Goal: Information Seeking & Learning: Learn about a topic

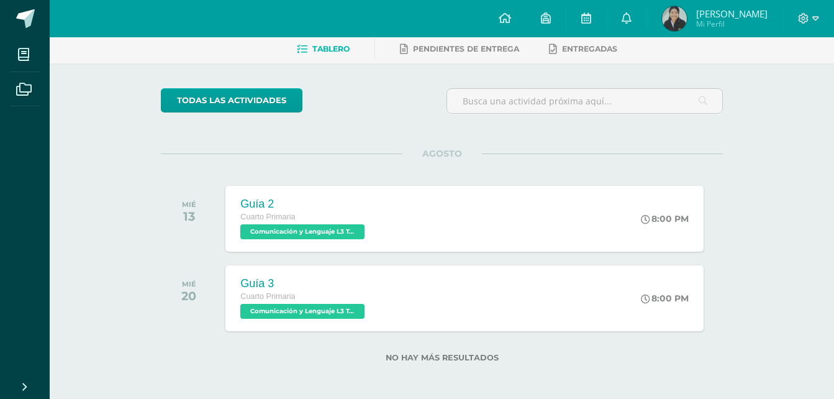
scroll to position [63, 0]
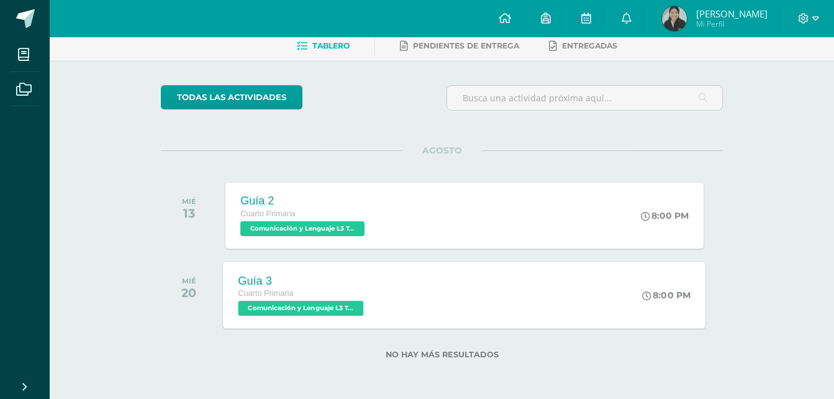
click at [382, 291] on div "Guía 3 Cuarto Primaria Comunicación y Lenguaje L3 Terce Idioma 'A' 8:00 PM Guía…" at bounding box center [465, 295] width 483 height 66
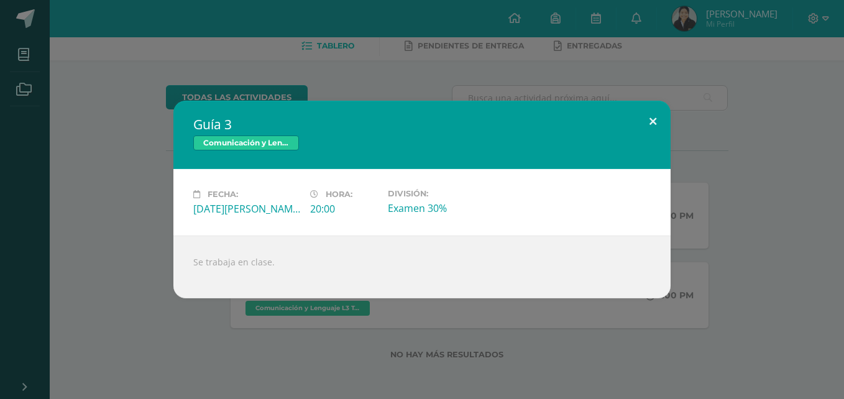
click at [654, 119] on button at bounding box center [652, 122] width 35 height 42
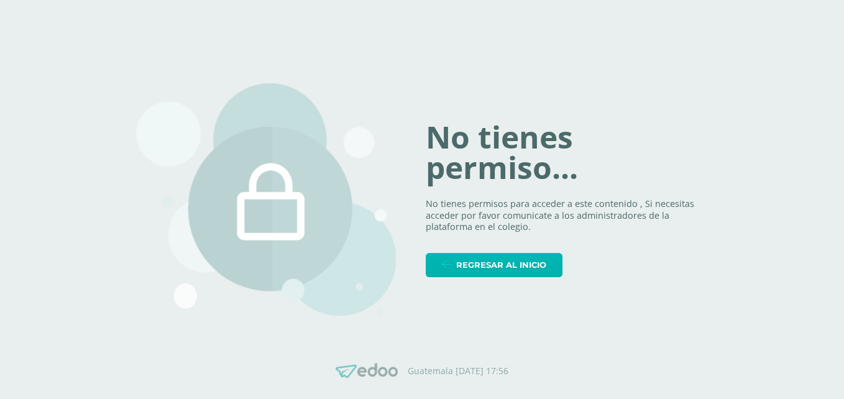
click at [529, 269] on span "Regresar al inicio" at bounding box center [501, 264] width 90 height 23
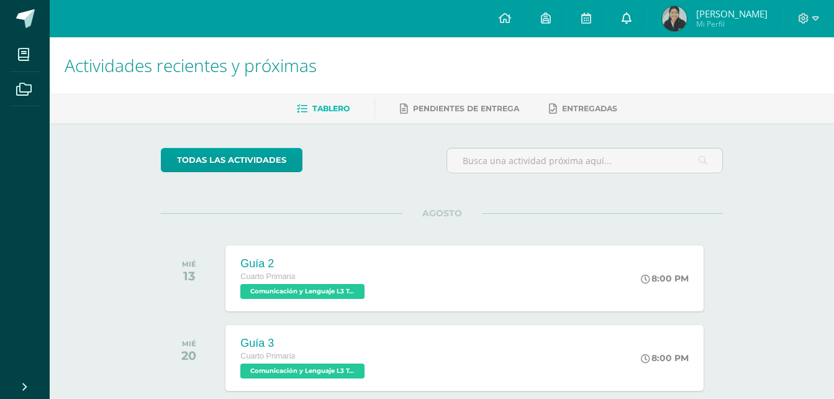
click at [647, 8] on link at bounding box center [627, 18] width 40 height 37
click at [411, 156] on div "todas las Actividades" at bounding box center [442, 165] width 572 height 35
click at [632, 12] on icon at bounding box center [627, 17] width 10 height 11
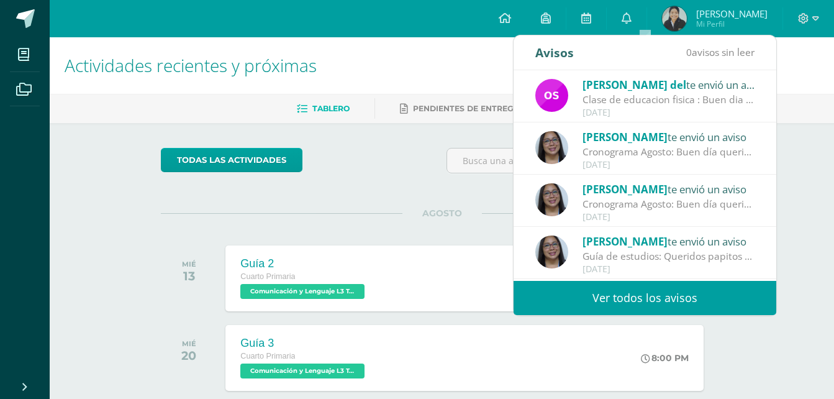
click at [635, 145] on div "Cronograma Agosto: Buen día queridos papitos y estudiantes por este medio les c…" at bounding box center [669, 152] width 173 height 14
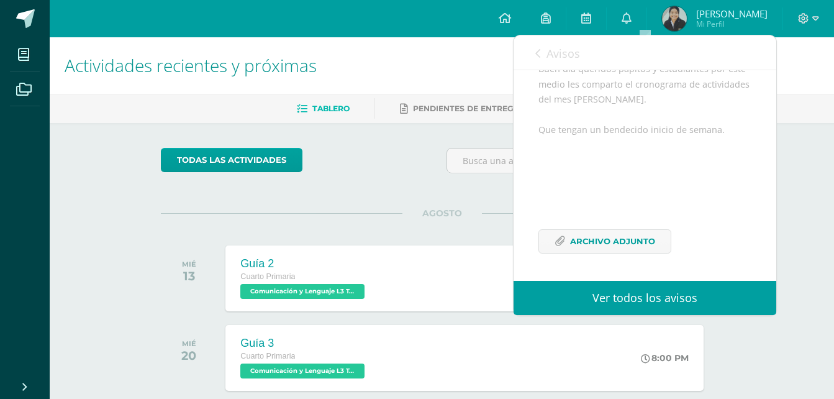
scroll to position [151, 0]
click at [629, 237] on span "Archivo Adjunto" at bounding box center [612, 241] width 85 height 23
